Goal: Task Accomplishment & Management: Manage account settings

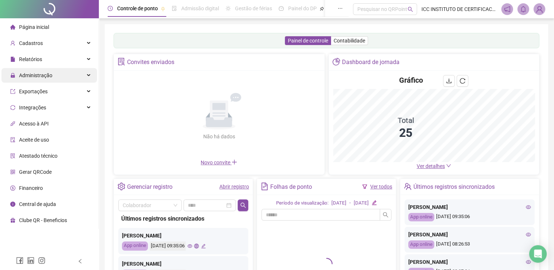
click at [29, 73] on span "Administração" at bounding box center [35, 76] width 33 height 6
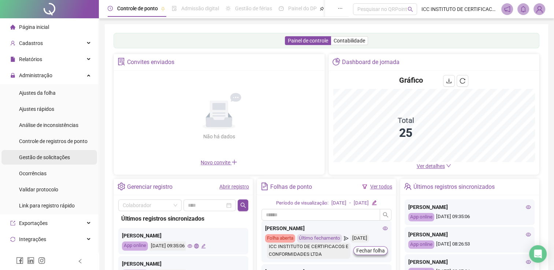
click at [48, 156] on span "Gestão de solicitações" at bounding box center [44, 158] width 51 height 6
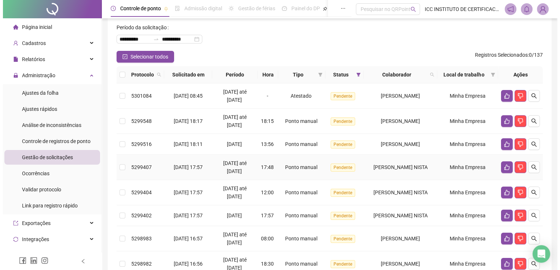
scroll to position [73, 0]
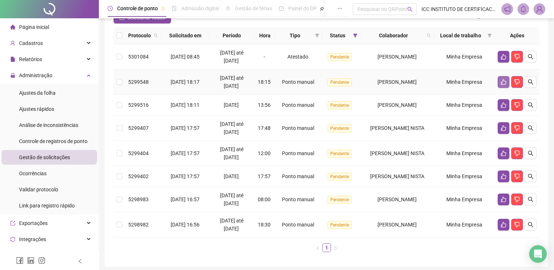
click at [502, 83] on icon "like" at bounding box center [503, 81] width 5 height 5
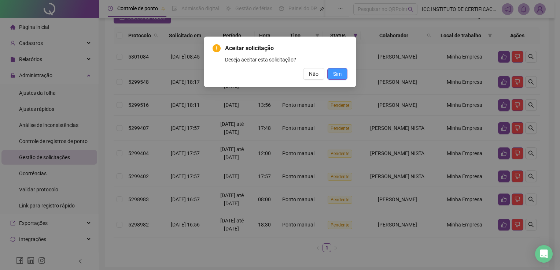
click at [337, 75] on span "Sim" at bounding box center [337, 74] width 8 height 8
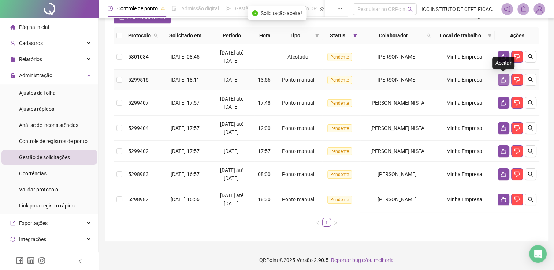
click at [499, 78] on button "button" at bounding box center [504, 80] width 12 height 12
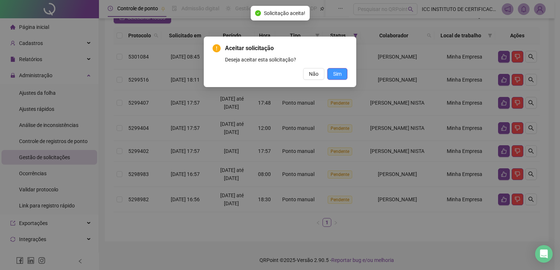
click at [344, 73] on button "Sim" at bounding box center [337, 74] width 20 height 12
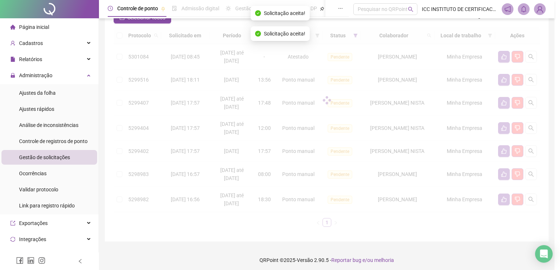
scroll to position [55, 0]
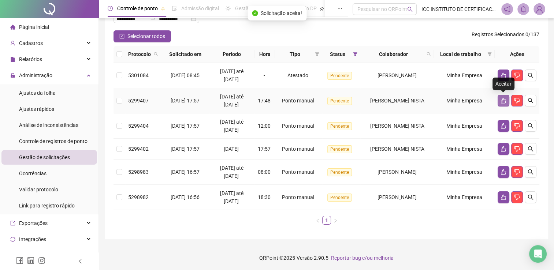
click at [503, 98] on icon "like" at bounding box center [504, 101] width 6 height 6
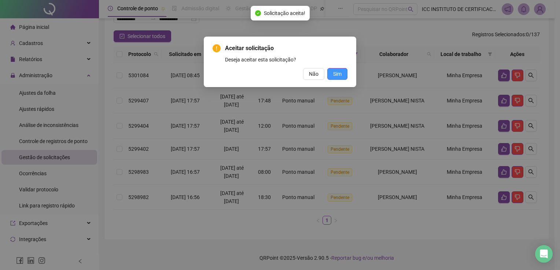
click at [343, 74] on button "Sim" at bounding box center [337, 74] width 20 height 12
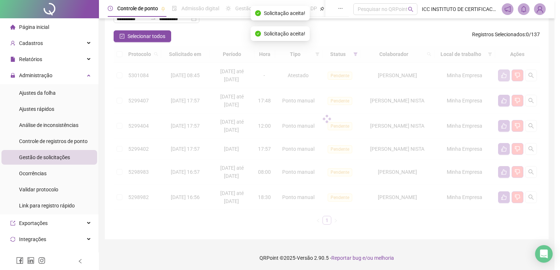
scroll to position [29, 0]
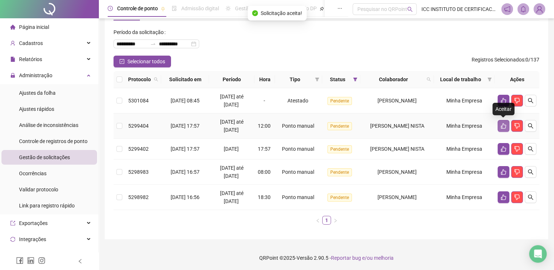
click at [502, 126] on icon "like" at bounding box center [504, 126] width 6 height 6
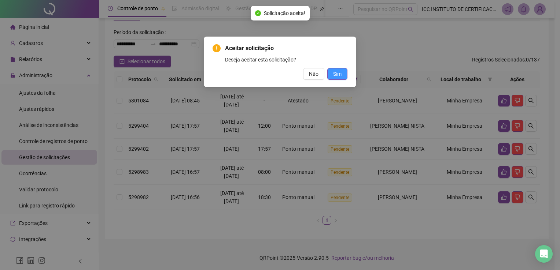
click at [343, 75] on button "Sim" at bounding box center [337, 74] width 20 height 12
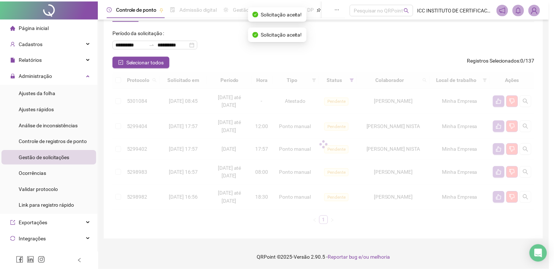
scroll to position [4, 0]
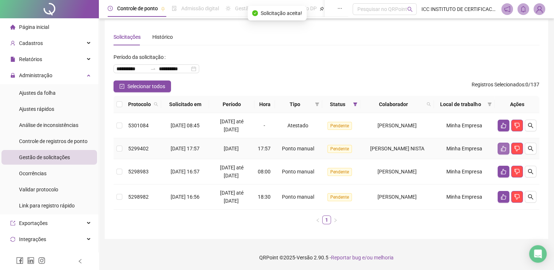
click at [501, 145] on button "button" at bounding box center [504, 149] width 12 height 12
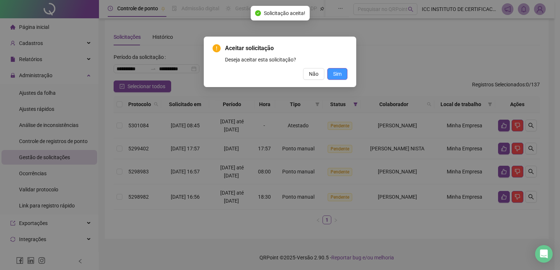
click at [334, 73] on span "Sim" at bounding box center [337, 74] width 8 height 8
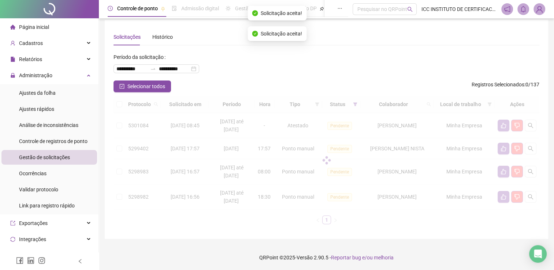
scroll to position [0, 0]
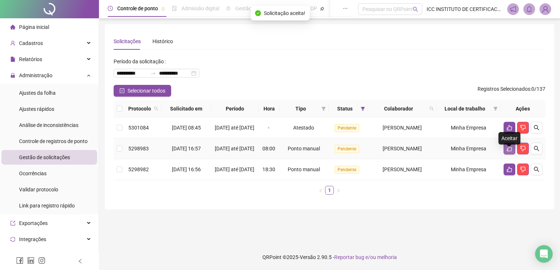
click at [504, 155] on button "button" at bounding box center [509, 149] width 12 height 12
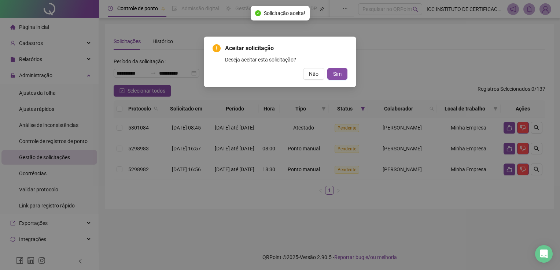
click at [343, 73] on button "Sim" at bounding box center [337, 74] width 20 height 12
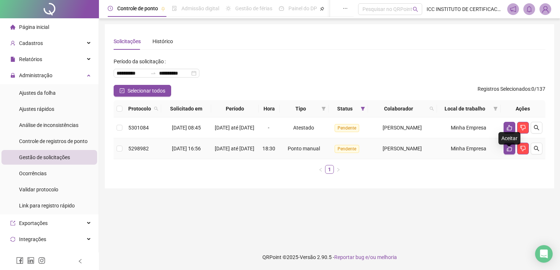
click at [509, 152] on icon "like" at bounding box center [508, 148] width 5 height 5
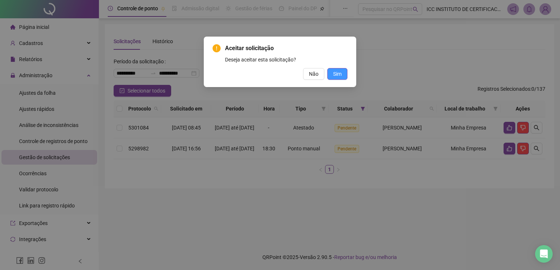
click at [342, 73] on button "Sim" at bounding box center [337, 74] width 20 height 12
click at [340, 76] on span "Sim" at bounding box center [337, 74] width 8 height 8
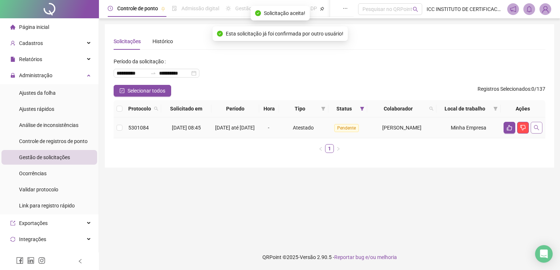
click at [537, 130] on icon "search" at bounding box center [536, 127] width 5 height 5
click at [535, 127] on icon "search" at bounding box center [536, 128] width 6 height 6
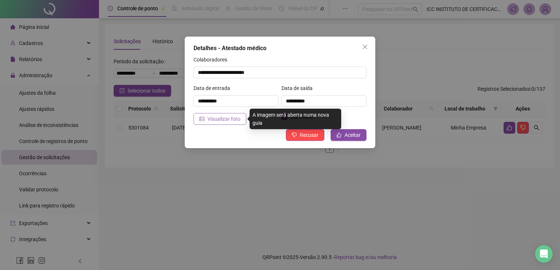
click at [210, 119] on span "Visualizar foto" at bounding box center [223, 119] width 33 height 8
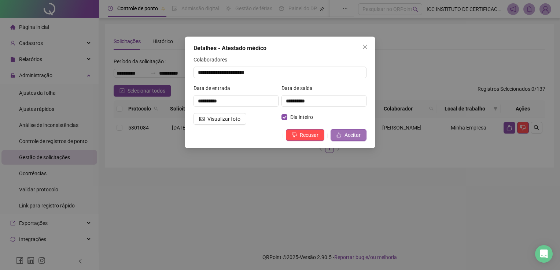
click at [355, 135] on span "Aceitar" at bounding box center [352, 135] width 16 height 8
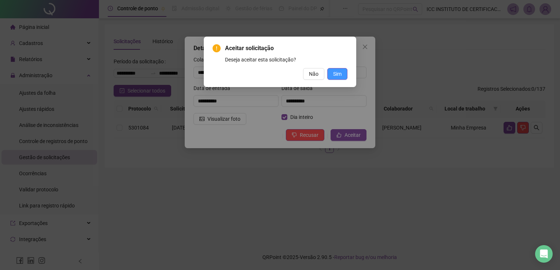
click at [340, 71] on span "Sim" at bounding box center [337, 74] width 8 height 8
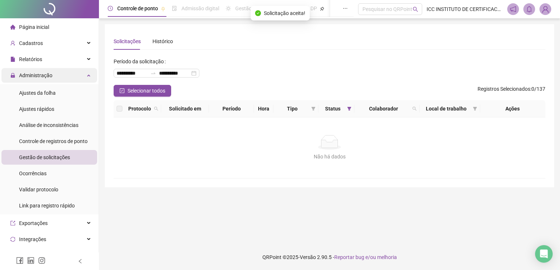
click at [85, 75] on div "Administração" at bounding box center [49, 75] width 96 height 15
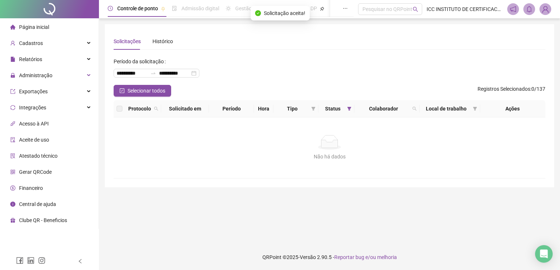
click at [67, 31] on li "Página inicial" at bounding box center [49, 27] width 96 height 15
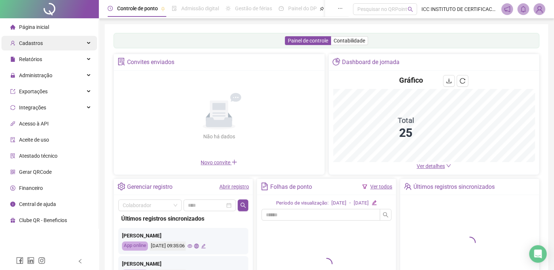
click at [34, 46] on span "Cadastros" at bounding box center [31, 43] width 24 height 6
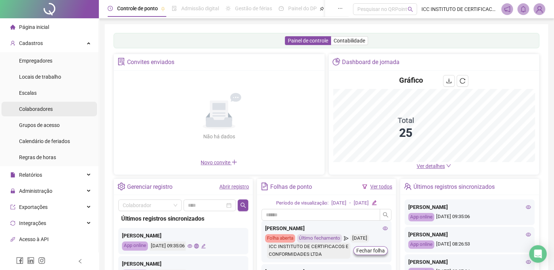
click at [43, 106] on span "Colaboradores" at bounding box center [36, 109] width 34 height 6
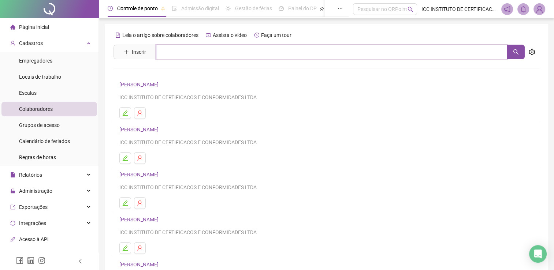
click at [175, 49] on input "text" at bounding box center [332, 52] width 352 height 15
click at [520, 46] on button "button" at bounding box center [516, 52] width 18 height 15
type input "*****"
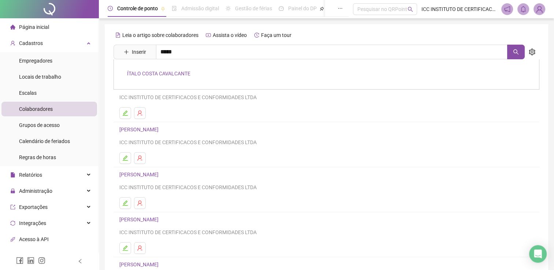
click at [168, 74] on link "ÍTALO COSTA CAVALCANTE" at bounding box center [158, 74] width 63 height 6
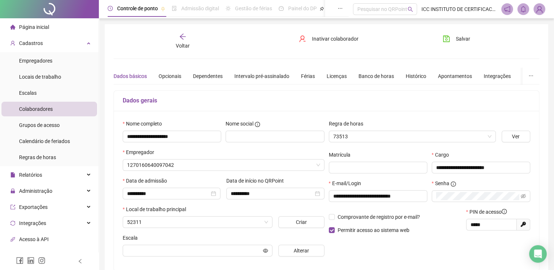
type input "******"
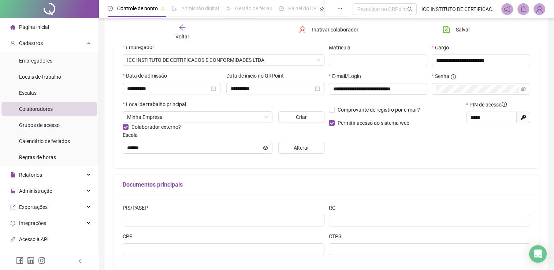
scroll to position [110, 0]
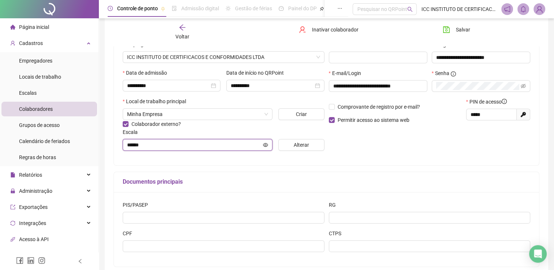
click at [222, 146] on input "******" at bounding box center [194, 145] width 134 height 8
click at [187, 144] on input "******" at bounding box center [194, 145] width 134 height 8
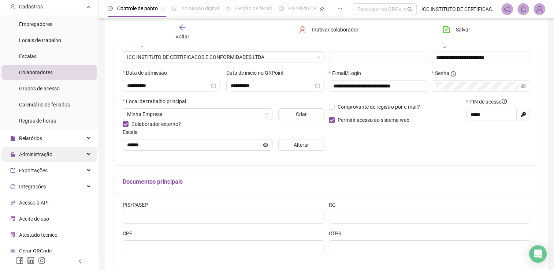
click at [62, 158] on div "Administração" at bounding box center [49, 154] width 96 height 15
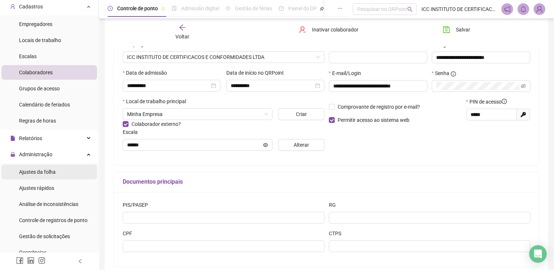
click at [50, 169] on span "Ajustes da folha" at bounding box center [37, 172] width 37 height 6
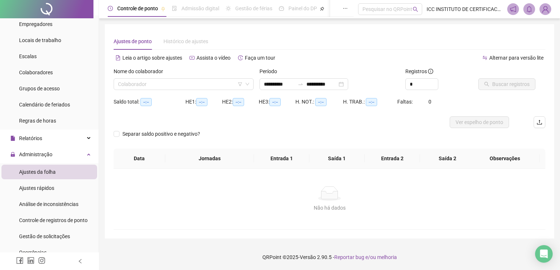
type input "**********"
click at [142, 85] on input "search" at bounding box center [180, 84] width 125 height 11
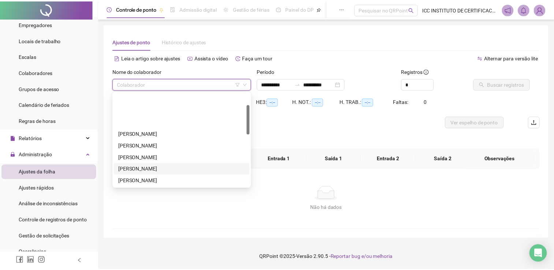
scroll to position [73, 0]
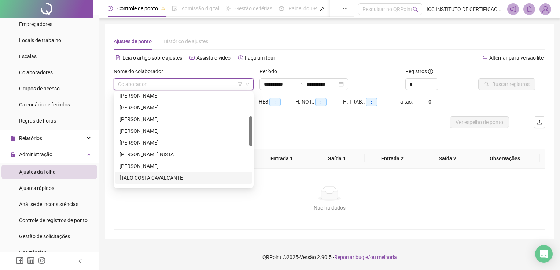
click at [141, 178] on div "ÍTALO COSTA CAVALCANTE" at bounding box center [183, 178] width 128 height 8
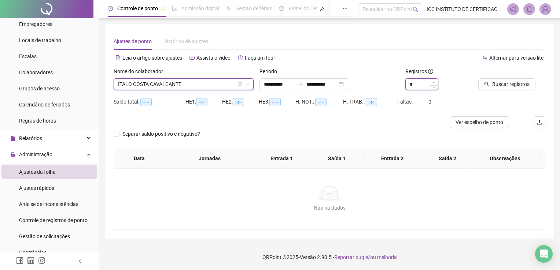
click at [434, 82] on icon "up" at bounding box center [433, 82] width 3 height 3
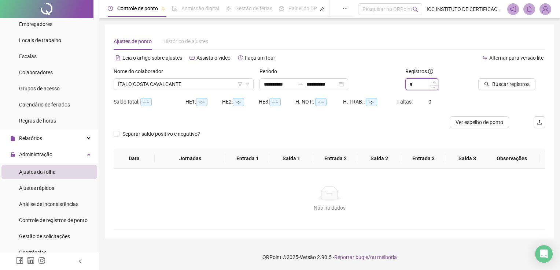
type input "*"
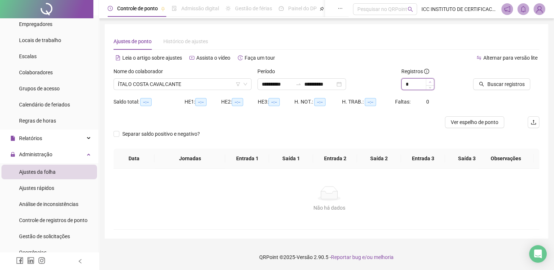
click at [434, 82] on div "*" at bounding box center [434, 84] width 66 height 12
click at [500, 83] on span "Buscar registros" at bounding box center [505, 84] width 37 height 8
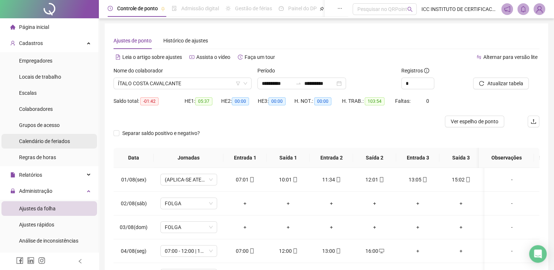
scroll to position [0, 0]
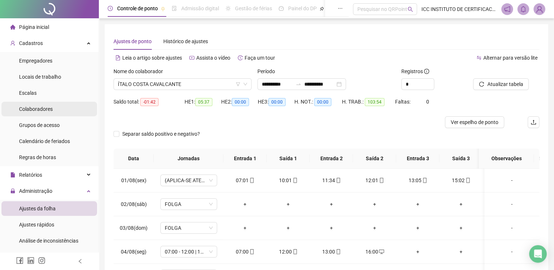
click at [52, 103] on li "Colaboradores" at bounding box center [49, 109] width 96 height 15
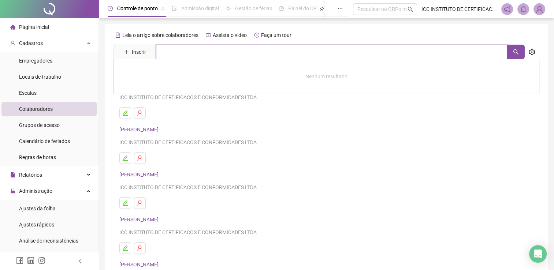
click at [174, 53] on input "text" at bounding box center [332, 52] width 352 height 15
type input "*****"
click at [522, 52] on button "button" at bounding box center [516, 52] width 18 height 15
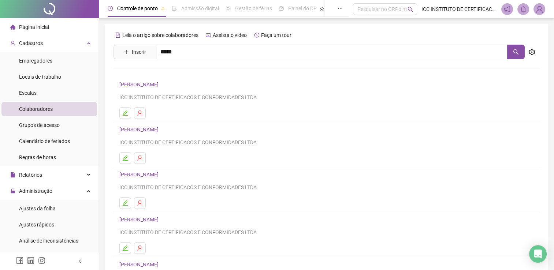
click at [146, 74] on link "ÍTALO COSTA CAVALCANTE" at bounding box center [158, 74] width 63 height 6
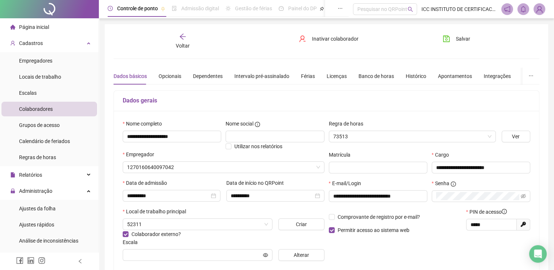
type input "******"
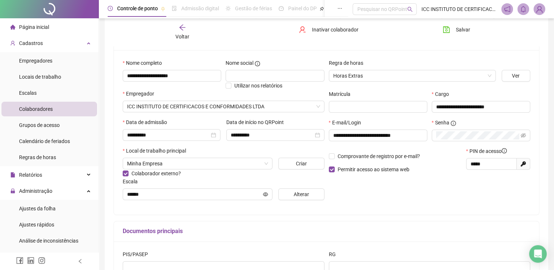
scroll to position [73, 0]
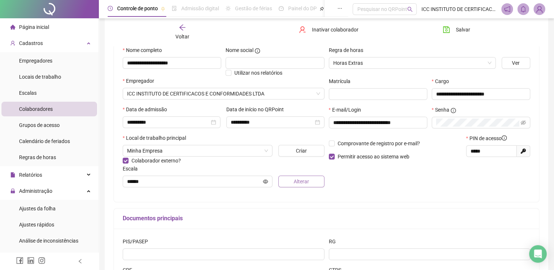
click at [307, 183] on span "Alterar" at bounding box center [301, 182] width 15 height 8
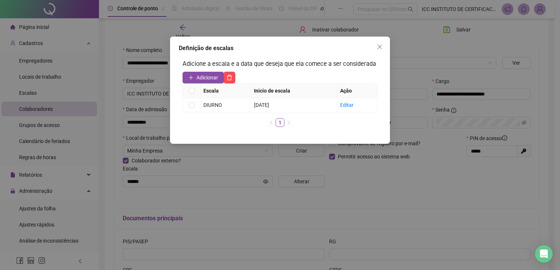
click at [194, 80] on button "Adicionar" at bounding box center [202, 78] width 41 height 12
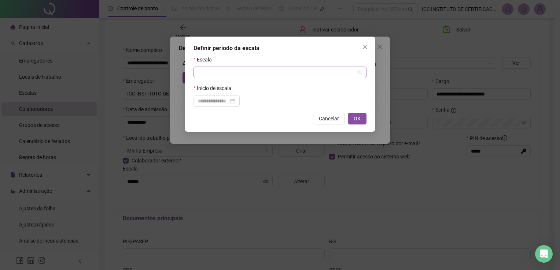
click at [204, 77] on input "search" at bounding box center [276, 72] width 157 height 11
click at [218, 99] on div "PADRAO" at bounding box center [279, 99] width 161 height 8
click at [215, 100] on input at bounding box center [213, 101] width 31 height 8
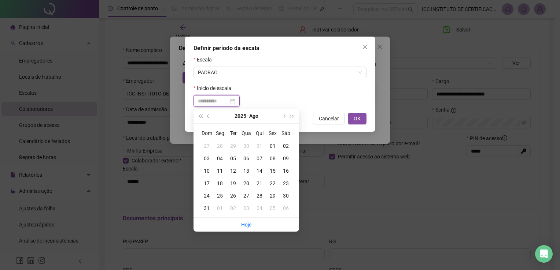
type input "**********"
click at [248, 183] on div "20" at bounding box center [245, 183] width 13 height 8
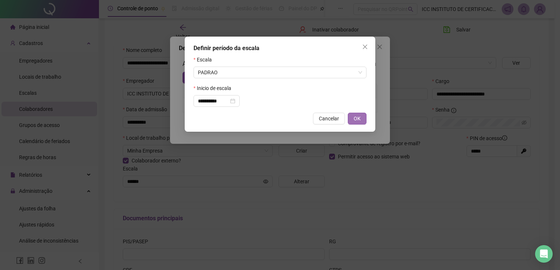
click at [358, 117] on span "OK" at bounding box center [356, 119] width 7 height 8
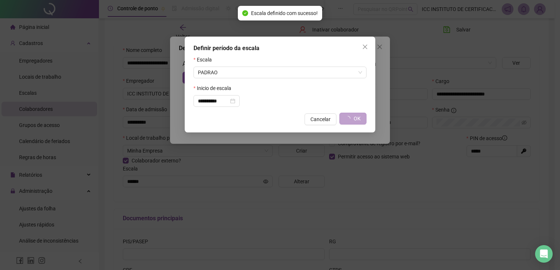
type input "******"
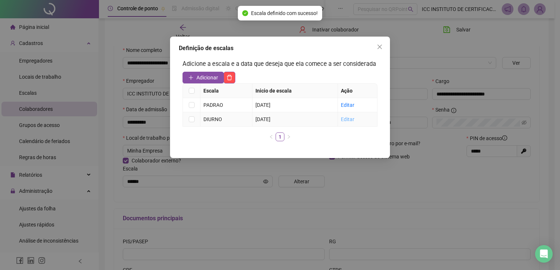
click at [351, 119] on link "Editar" at bounding box center [348, 119] width 14 height 6
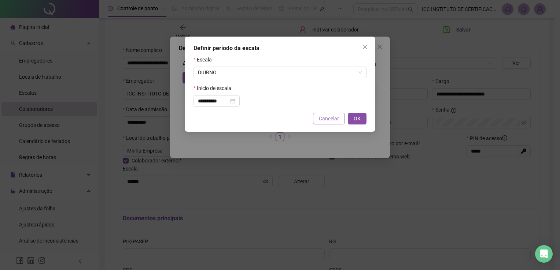
click at [330, 116] on span "Cancelar" at bounding box center [329, 119] width 20 height 8
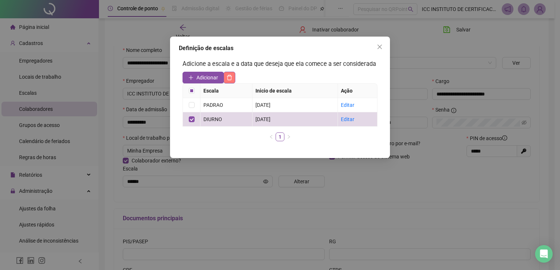
click at [229, 81] on button "button" at bounding box center [229, 78] width 12 height 12
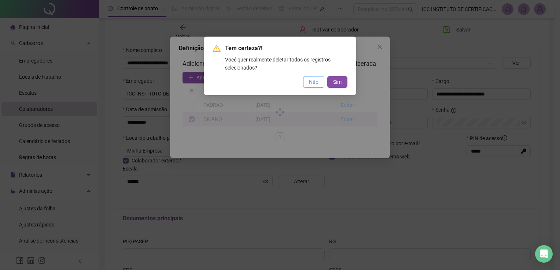
click at [315, 83] on span "Não" at bounding box center [314, 82] width 10 height 8
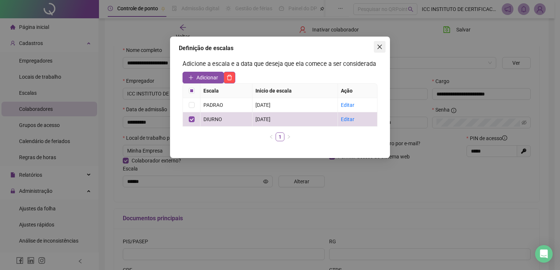
click at [379, 48] on icon "close" at bounding box center [379, 47] width 6 height 6
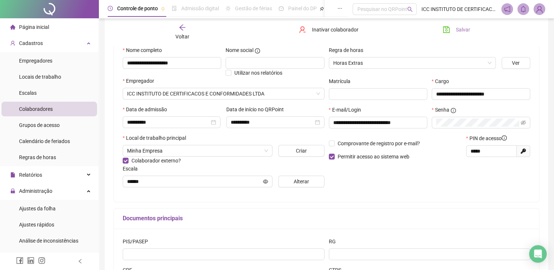
click at [452, 31] on button "Salvar" at bounding box center [456, 30] width 38 height 12
click at [51, 210] on span "Ajustes da folha" at bounding box center [37, 209] width 37 height 6
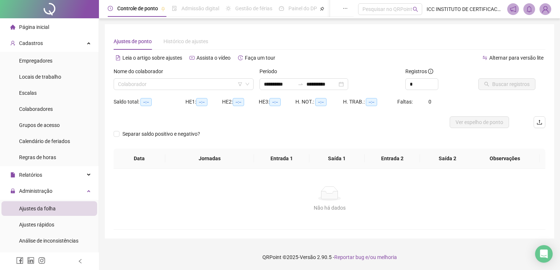
type input "**********"
click at [188, 84] on input "search" at bounding box center [180, 84] width 125 height 11
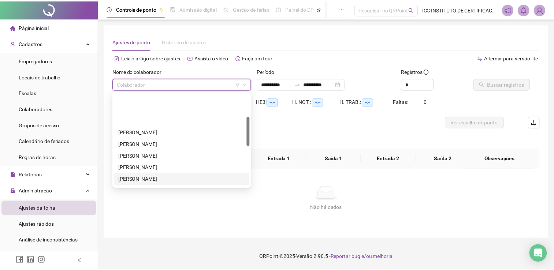
scroll to position [73, 0]
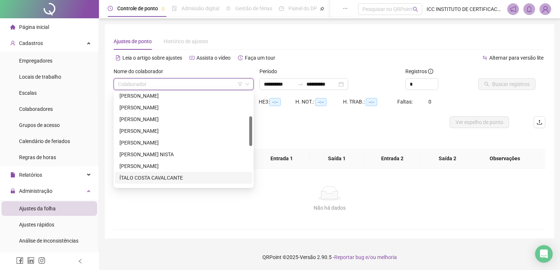
click at [152, 178] on div "ÍTALO COSTA CAVALCANTE" at bounding box center [183, 178] width 128 height 8
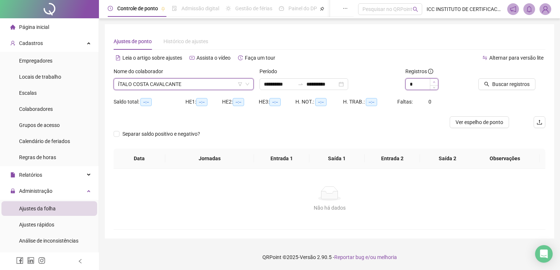
click at [430, 82] on span "Increase Value" at bounding box center [434, 82] width 8 height 7
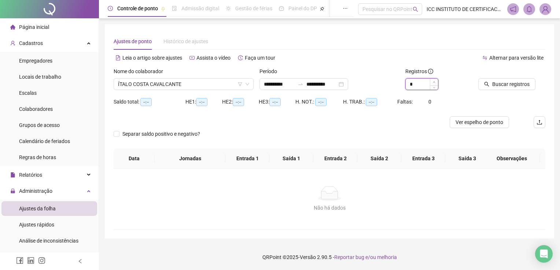
type input "*"
click at [434, 82] on span "Increase Value" at bounding box center [434, 82] width 8 height 7
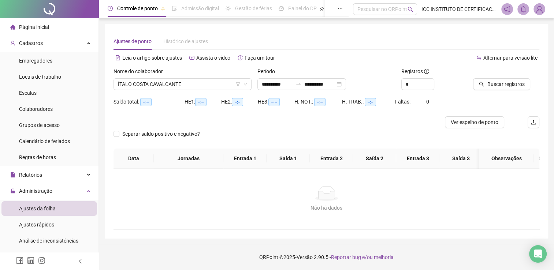
click at [498, 91] on div "Buscar registros" at bounding box center [506, 81] width 72 height 29
click at [494, 85] on span "Buscar registros" at bounding box center [505, 84] width 37 height 8
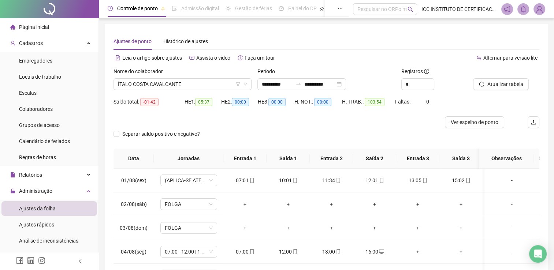
click at [346, 83] on div "**********" at bounding box center [301, 84] width 89 height 12
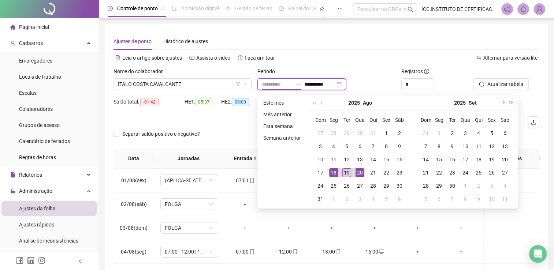
type input "**********"
click at [346, 172] on div "19" at bounding box center [346, 172] width 9 height 9
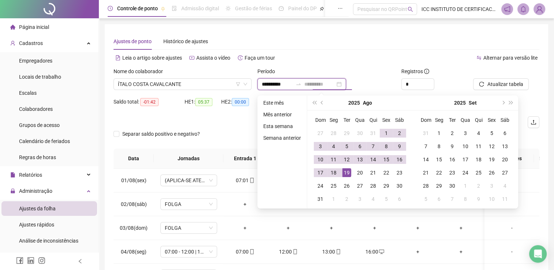
type input "**********"
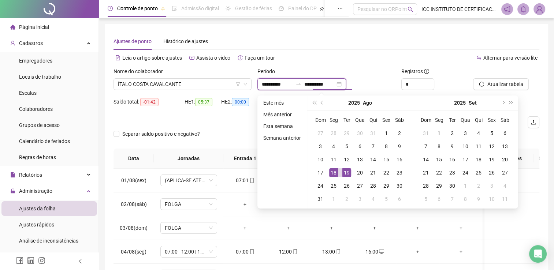
click at [266, 82] on input "**********" at bounding box center [277, 84] width 31 height 8
type input "**********"
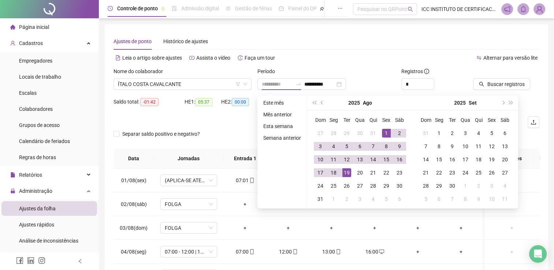
click at [384, 129] on div "1" at bounding box center [386, 133] width 9 height 9
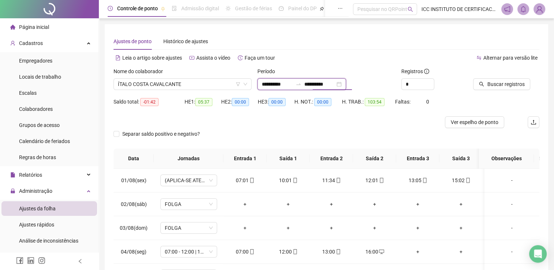
click at [317, 84] on input "**********" at bounding box center [319, 84] width 31 height 8
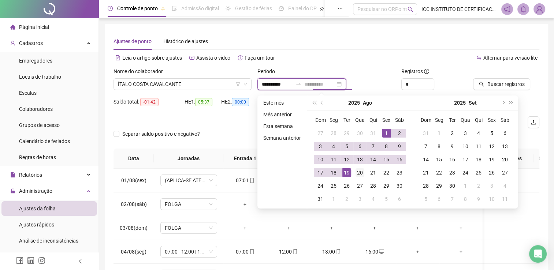
type input "**********"
click at [359, 170] on div "20" at bounding box center [360, 172] width 9 height 9
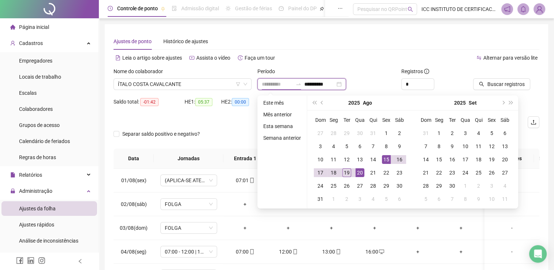
type input "**********"
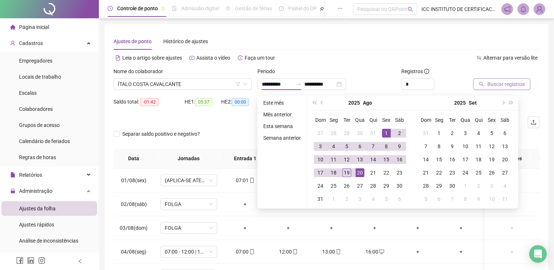
click at [517, 83] on span "Buscar registros" at bounding box center [505, 84] width 37 height 8
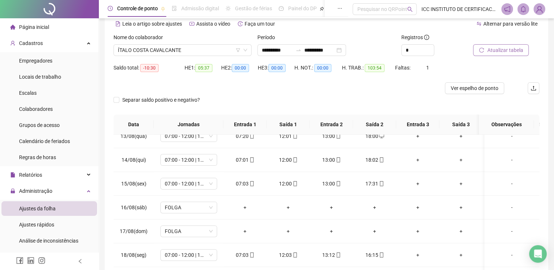
scroll to position [22, 0]
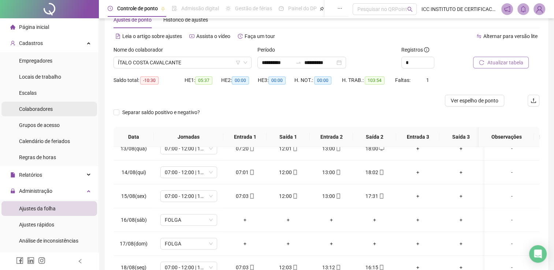
click at [59, 111] on li "Colaboradores" at bounding box center [49, 109] width 96 height 15
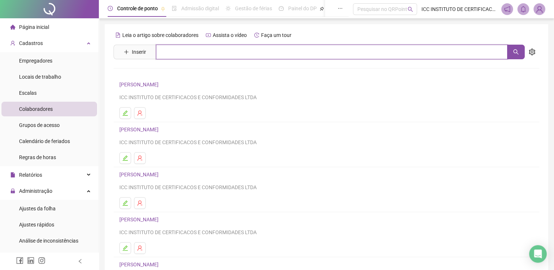
click at [186, 46] on input "text" at bounding box center [332, 52] width 352 height 15
type input "*****"
click at [514, 52] on icon "search" at bounding box center [515, 51] width 5 height 5
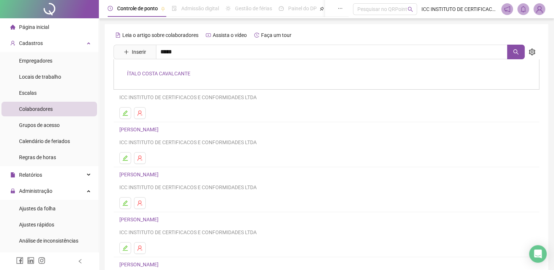
click at [155, 75] on link "ÍTALO COSTA CAVALCANTE" at bounding box center [158, 74] width 63 height 6
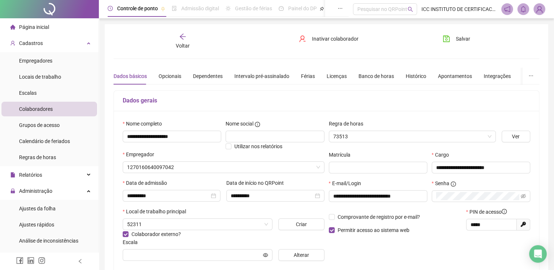
type input "******"
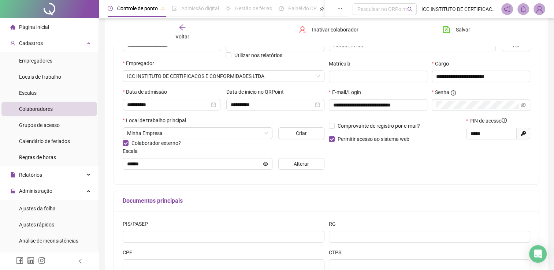
scroll to position [110, 0]
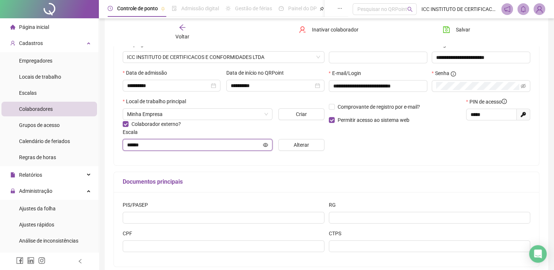
click at [246, 145] on input "******" at bounding box center [194, 145] width 134 height 8
click at [305, 145] on span "Alterar" at bounding box center [301, 145] width 15 height 8
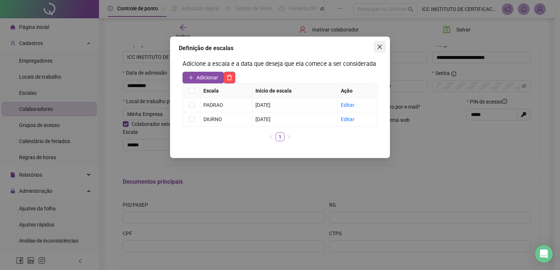
click at [377, 48] on icon "close" at bounding box center [379, 47] width 6 height 6
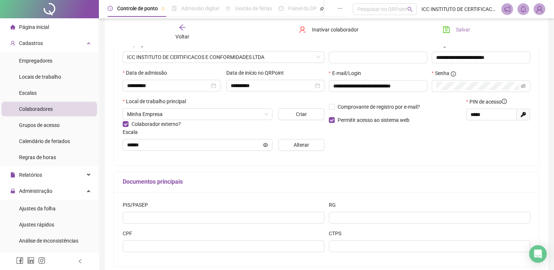
click at [451, 26] on button "Salvar" at bounding box center [456, 30] width 38 height 12
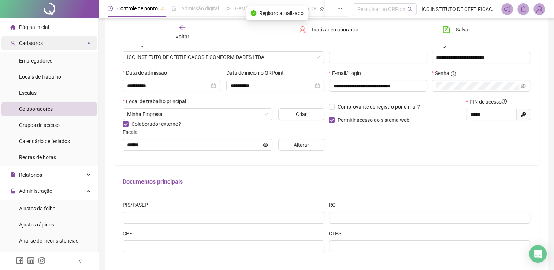
click at [84, 45] on div "Cadastros" at bounding box center [49, 43] width 96 height 15
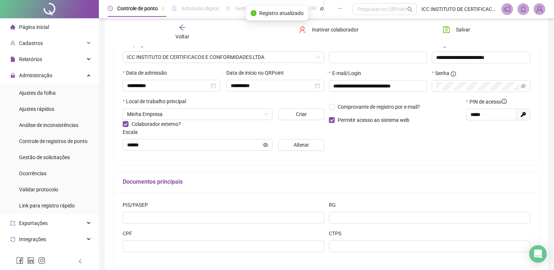
click at [66, 28] on li "Página inicial" at bounding box center [49, 27] width 96 height 15
